Goal: Information Seeking & Learning: Check status

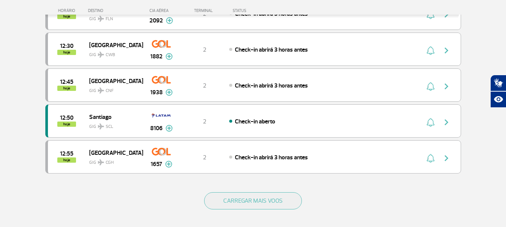
scroll to position [674, 0]
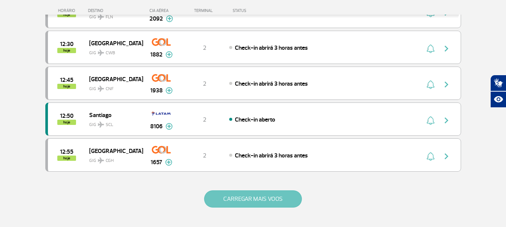
click at [253, 199] on button "CARREGAR MAIS VOOS" at bounding box center [253, 199] width 98 height 17
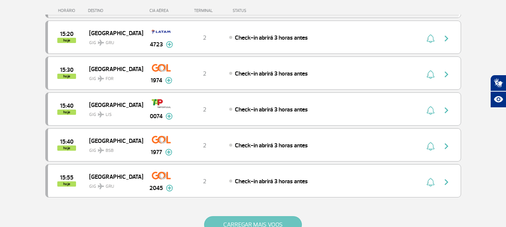
scroll to position [1386, 0]
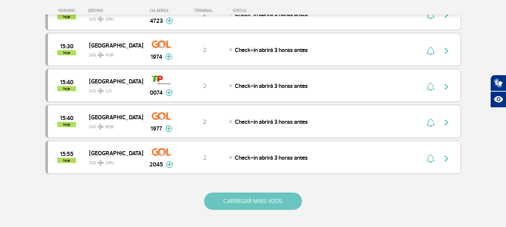
click at [253, 199] on button "CARREGAR MAIS VOOS" at bounding box center [253, 201] width 98 height 17
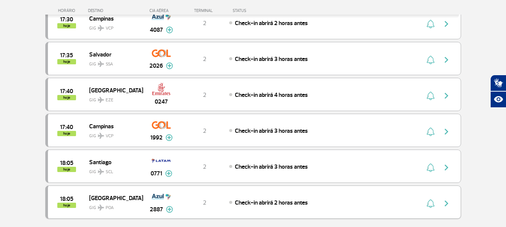
scroll to position [2136, 0]
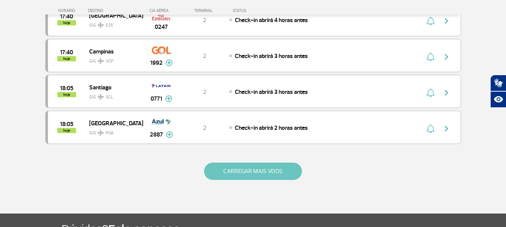
click at [250, 171] on button "CARREGAR MAIS VOOS" at bounding box center [253, 171] width 98 height 17
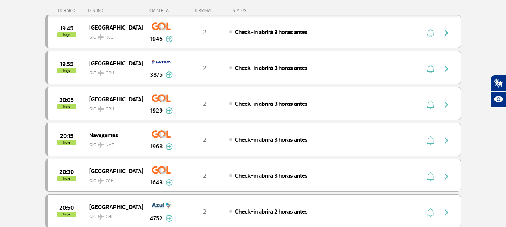
scroll to position [2810, 0]
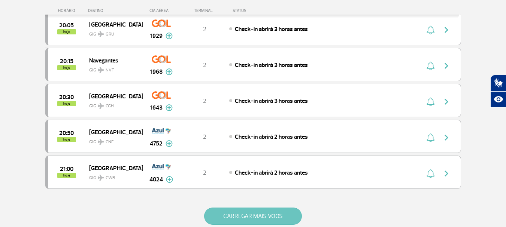
click at [250, 216] on button "CARREGAR MAIS VOOS" at bounding box center [253, 216] width 98 height 17
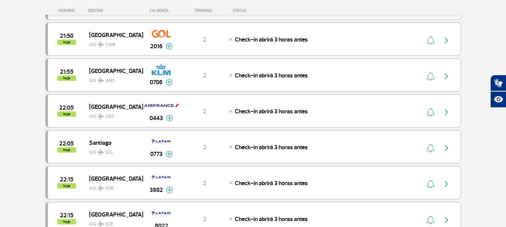
scroll to position [3522, 0]
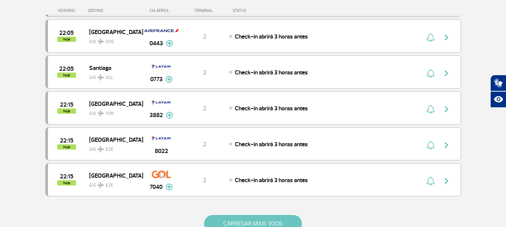
click at [250, 221] on button "CARREGAR MAIS VOOS" at bounding box center [253, 223] width 98 height 17
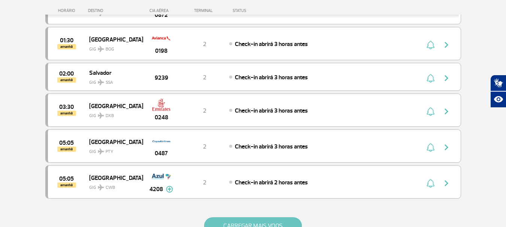
scroll to position [4309, 0]
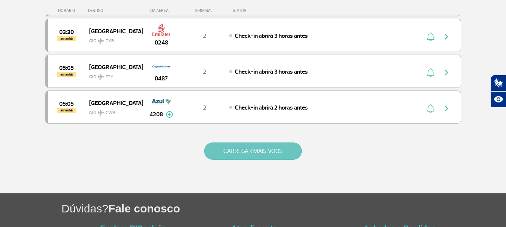
click at [271, 148] on button "CARREGAR MAIS VOOS" at bounding box center [253, 151] width 98 height 17
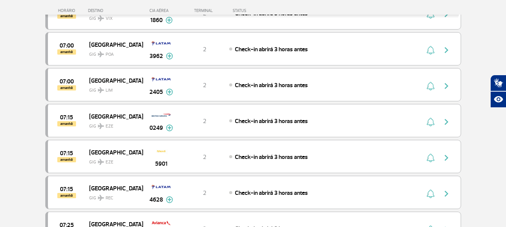
scroll to position [4983, 0]
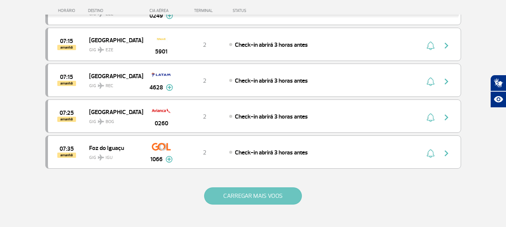
click at [261, 189] on button "CARREGAR MAIS VOOS" at bounding box center [253, 196] width 98 height 17
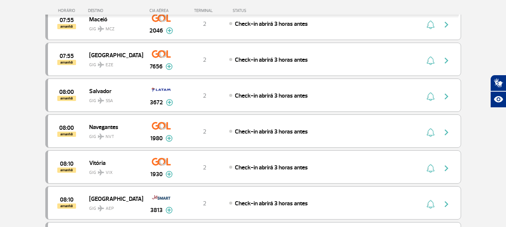
scroll to position [5695, 0]
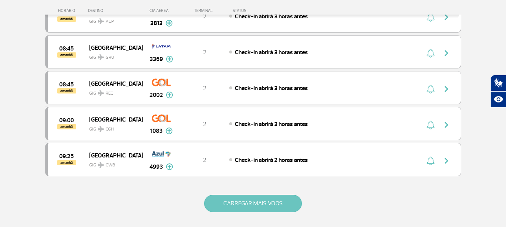
click at [259, 205] on button "CARREGAR MAIS VOOS" at bounding box center [253, 203] width 98 height 17
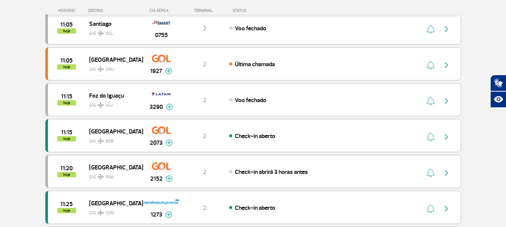
scroll to position [337, 0]
